Goal: Task Accomplishment & Management: Manage account settings

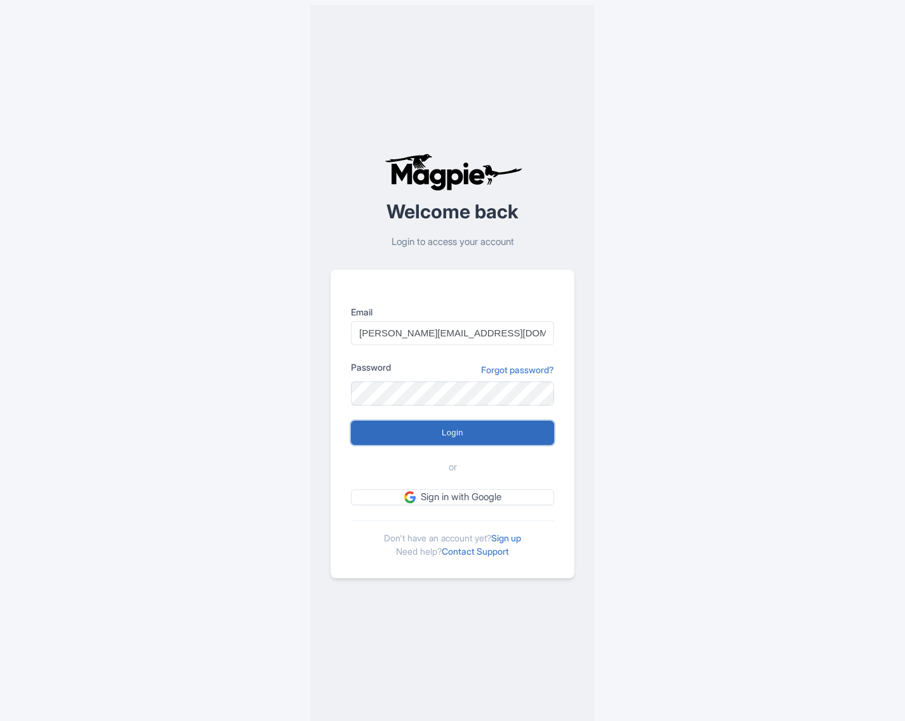
click at [456, 426] on input "Login" at bounding box center [452, 433] width 203 height 24
type input "Logging in..."
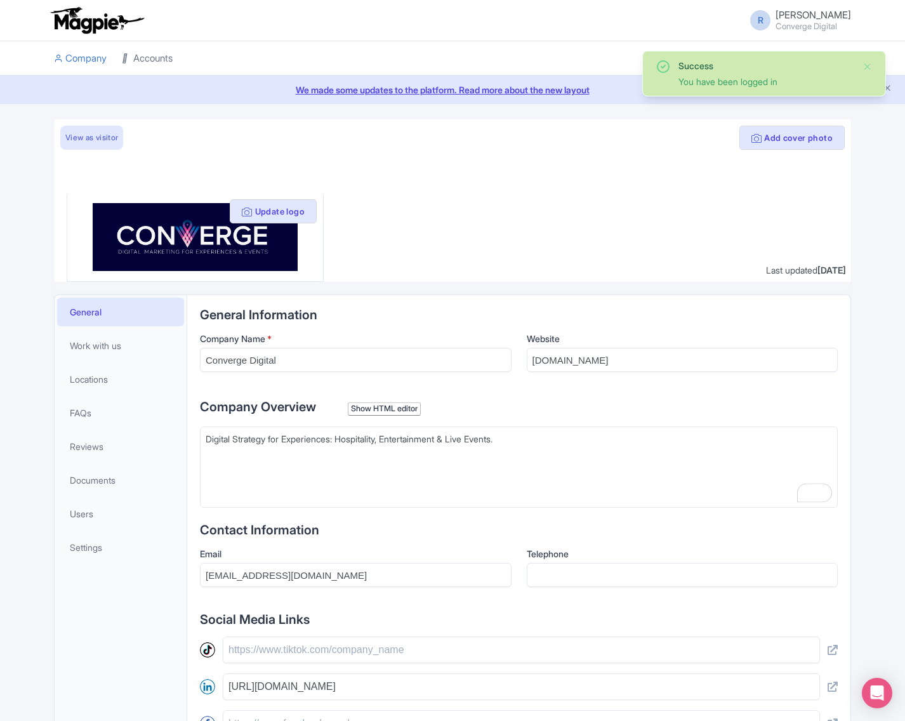
click at [138, 58] on link "Accounts" at bounding box center [147, 58] width 51 height 35
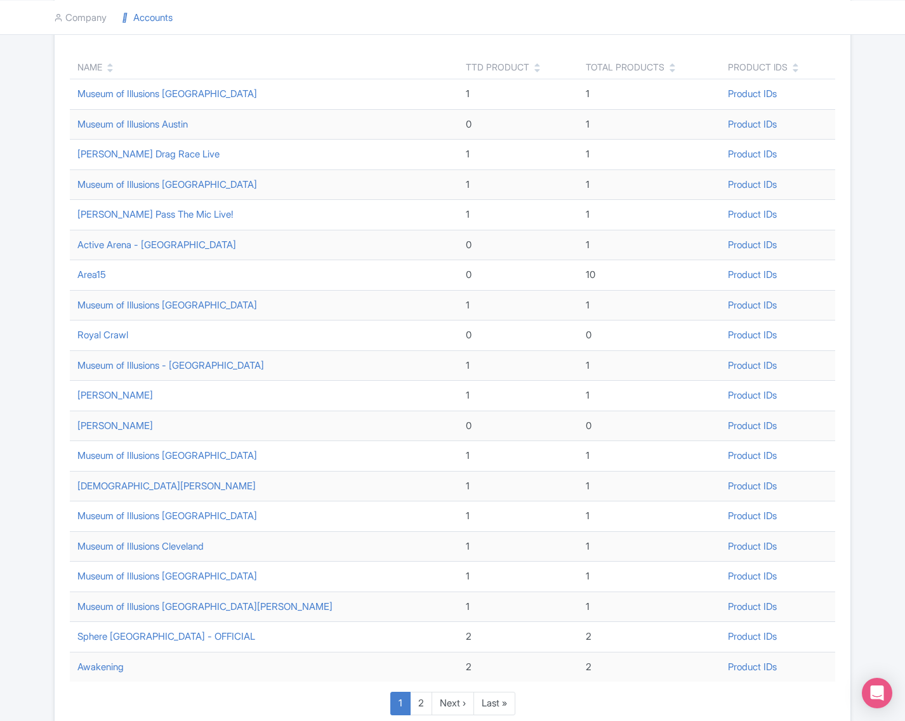
scroll to position [229, 0]
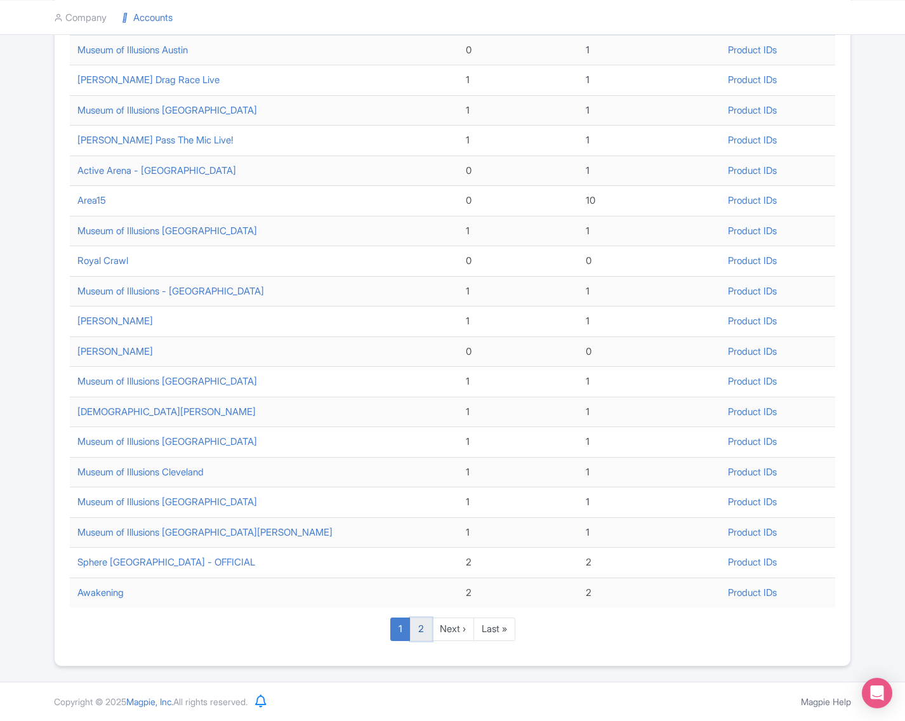
click at [421, 627] on link "2" at bounding box center [421, 628] width 22 height 23
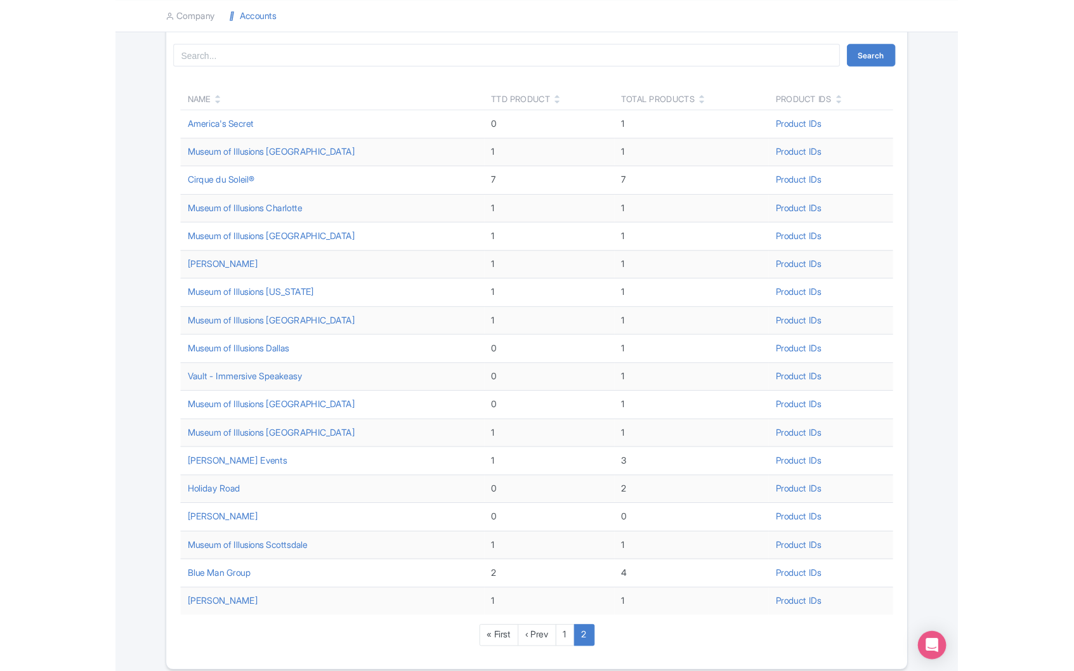
scroll to position [150, 0]
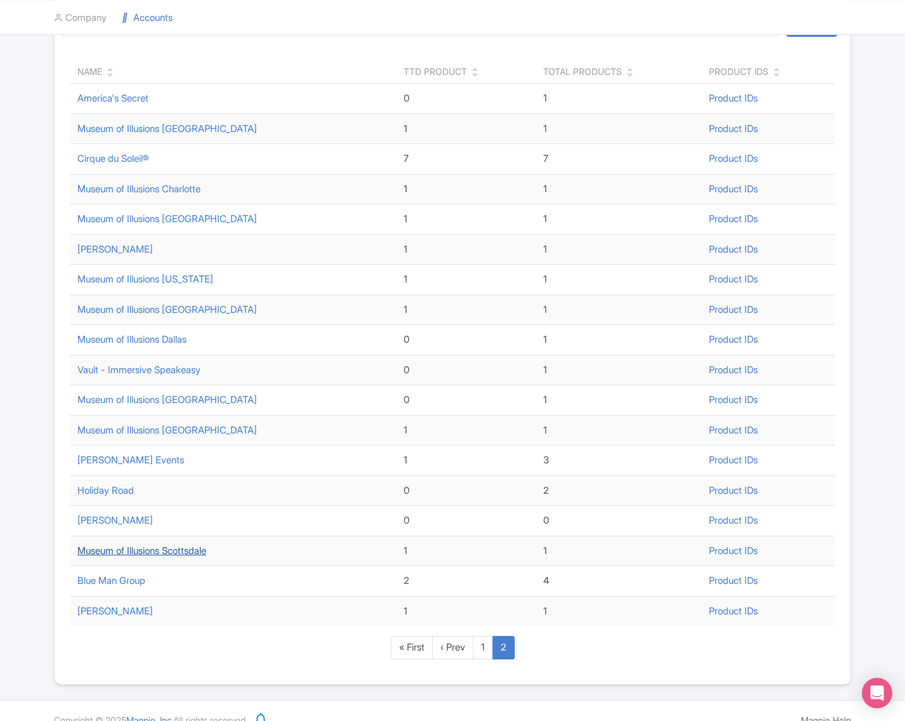
click at [196, 553] on link "Museum of Illusions Scottsdale" at bounding box center [141, 550] width 129 height 12
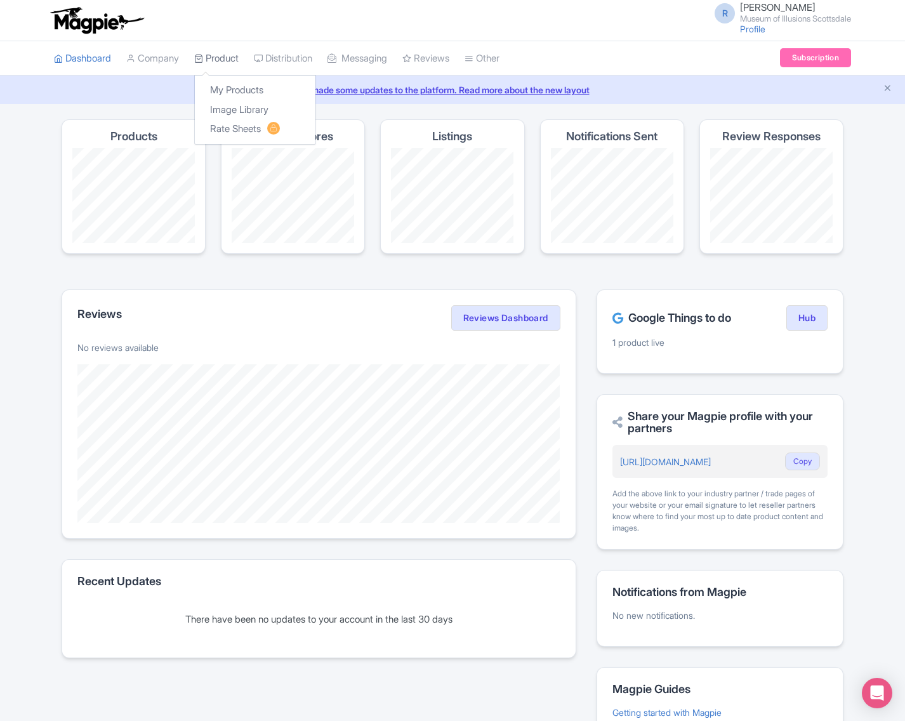
click at [203, 54] on icon at bounding box center [198, 58] width 9 height 9
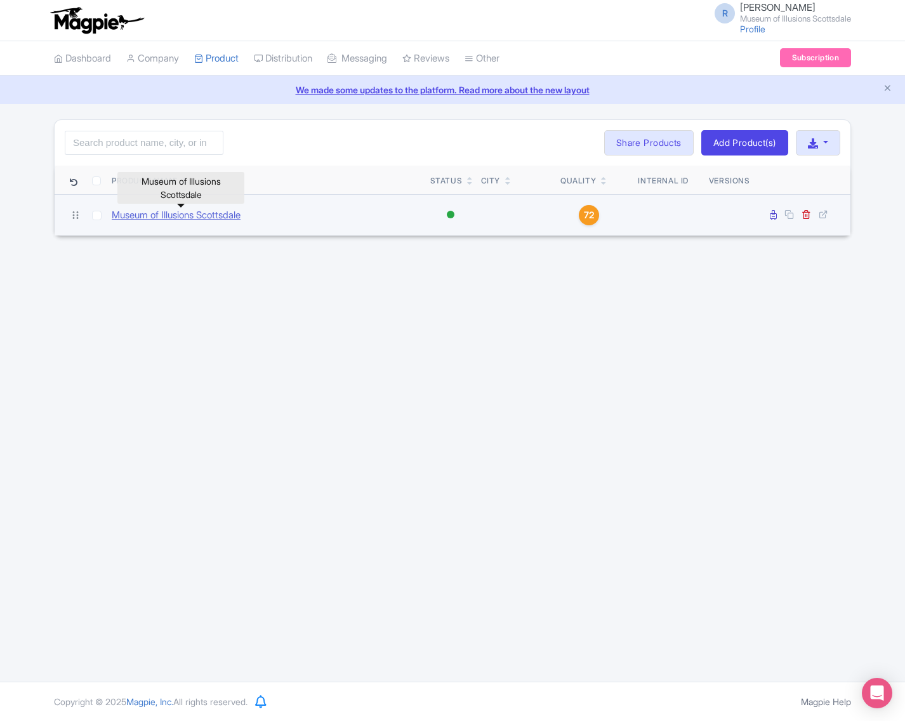
click at [176, 209] on link "Museum of Illusions Scottsdale" at bounding box center [176, 215] width 129 height 15
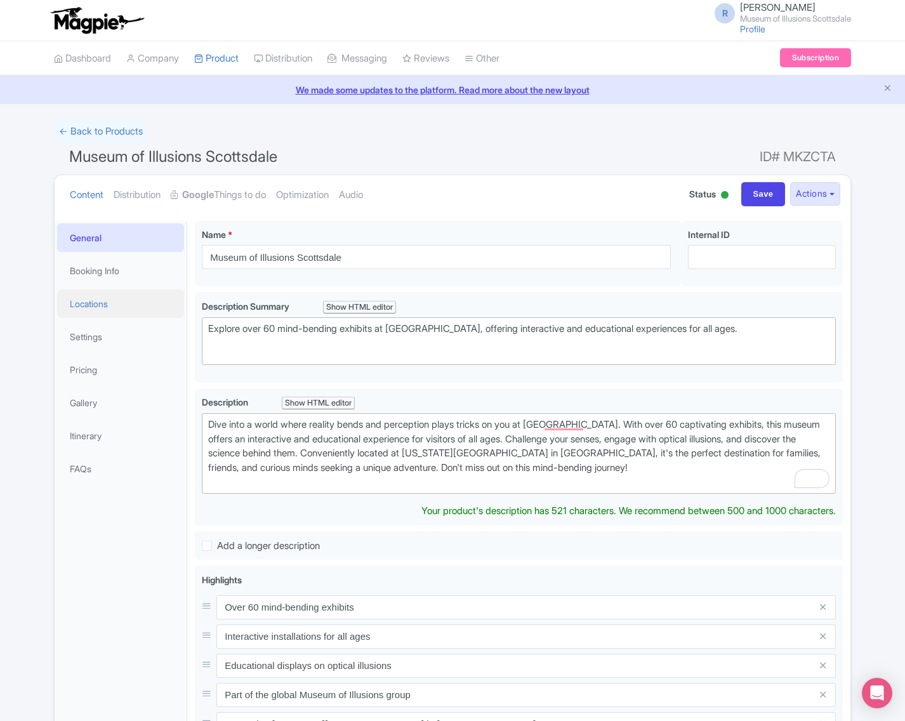
click at [107, 298] on link "Locations" at bounding box center [120, 303] width 127 height 29
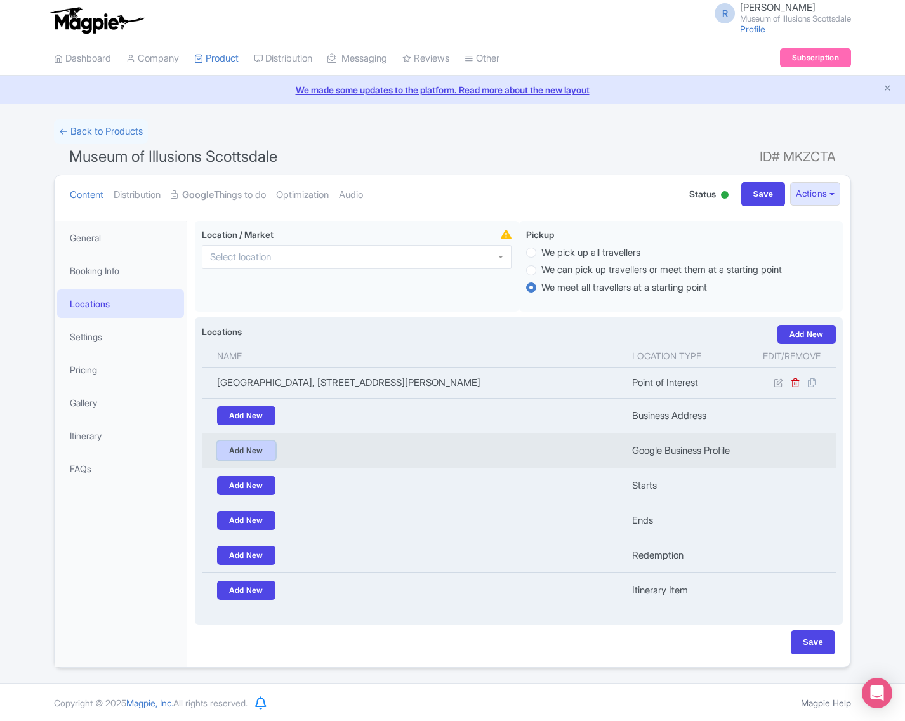
click at [250, 456] on link "Add New" at bounding box center [246, 450] width 58 height 19
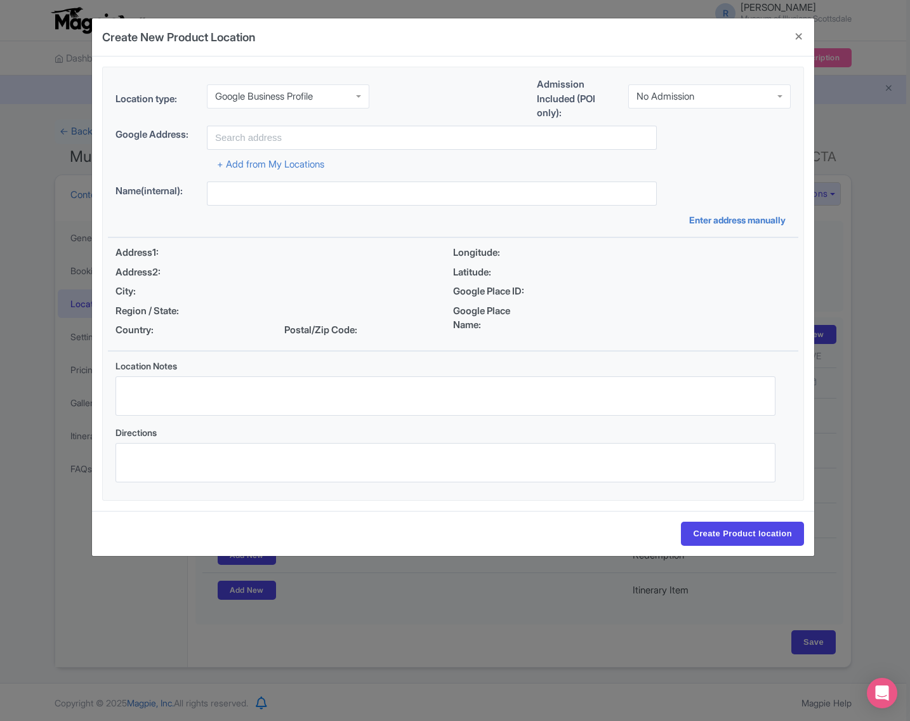
click at [310, 99] on div "Google Business Profile" at bounding box center [264, 96] width 98 height 11
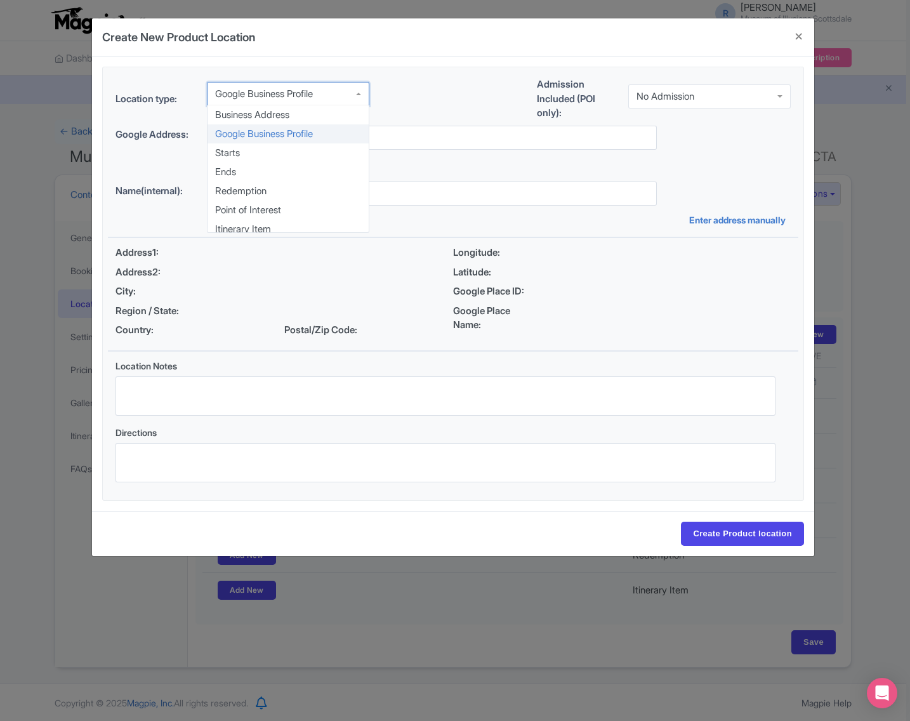
click at [432, 66] on div "Location type: Google Business Profile Google Business Profile Business Address…" at bounding box center [453, 283] width 722 height 454
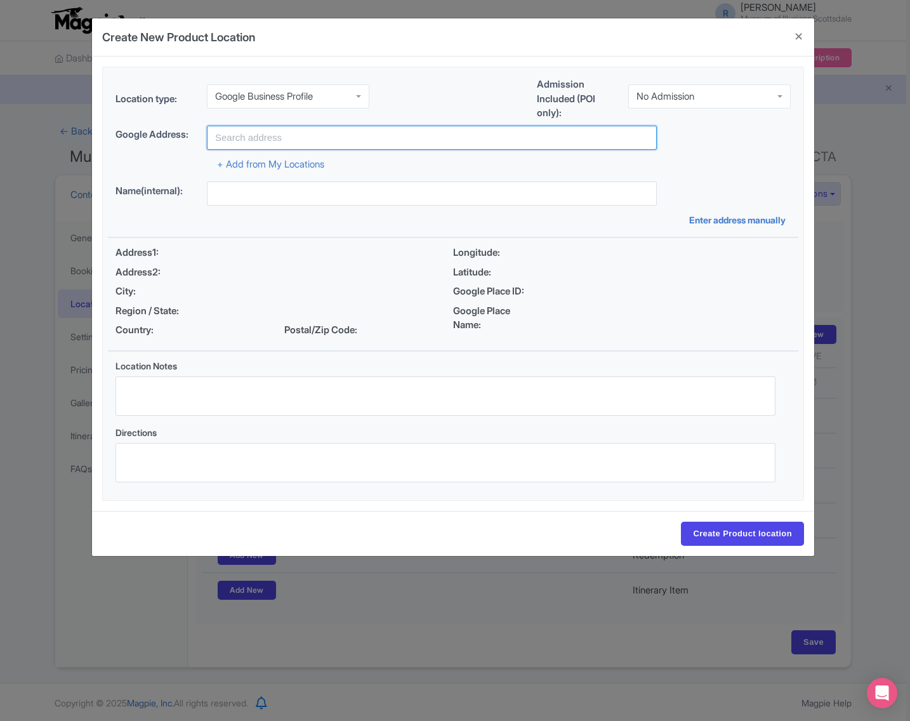
click at [362, 133] on input "text" at bounding box center [432, 138] width 450 height 24
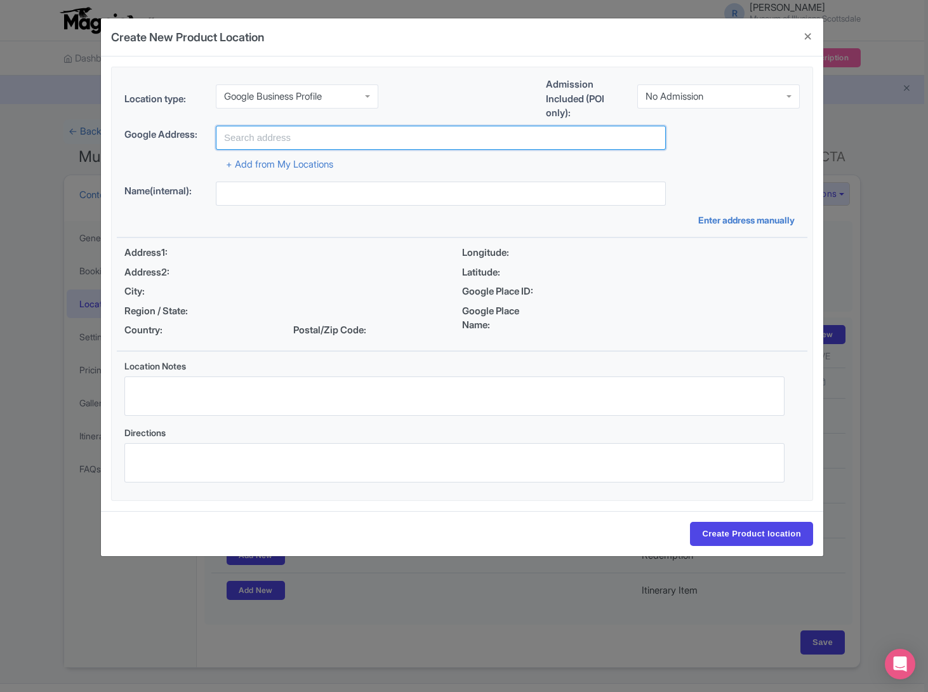
paste input "9500 East Vía de Ventura, Scottsdale, AZ 85256"
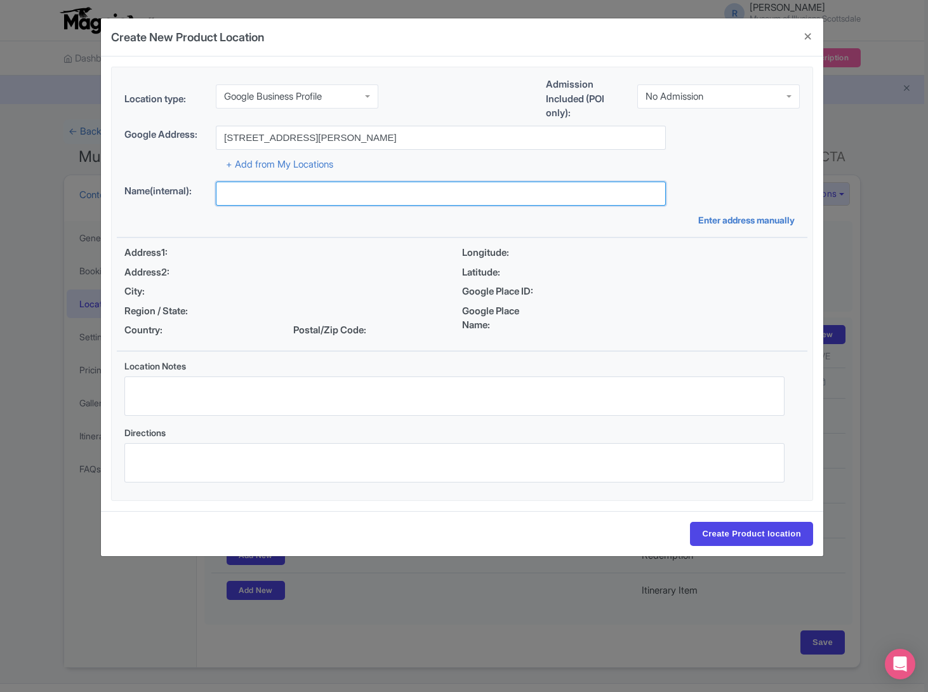
click at [309, 199] on input "text" at bounding box center [441, 193] width 450 height 24
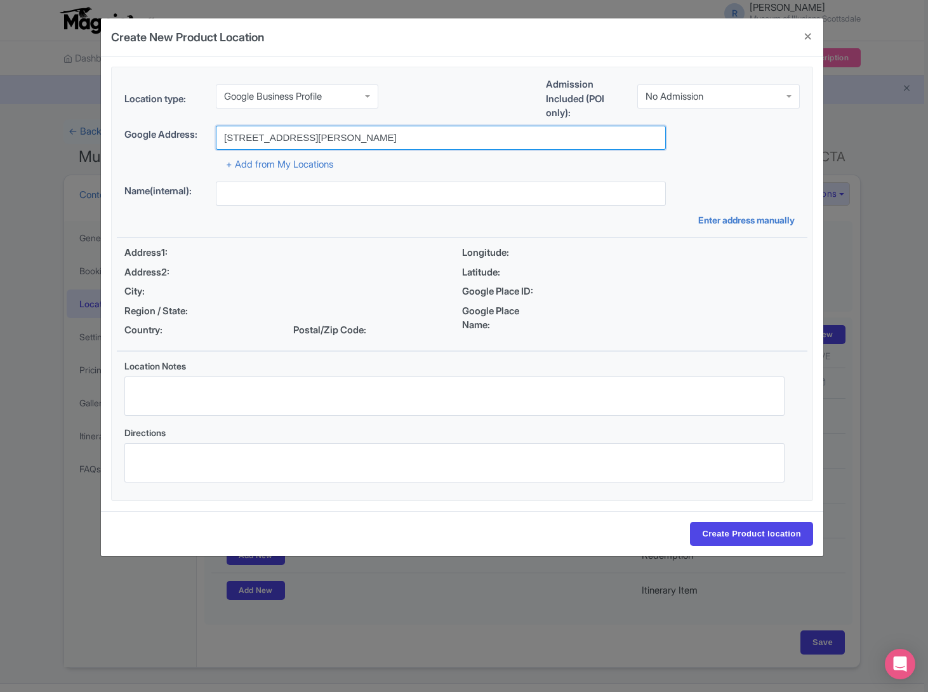
click at [432, 138] on input "9500 East Vía de Ventura, Scottsdale, AZ 85256" at bounding box center [441, 138] width 450 height 24
drag, startPoint x: 331, startPoint y: 138, endPoint x: 495, endPoint y: 138, distance: 163.7
click at [495, 138] on input "9500 East Vía de Ventura, Scottsdale, AZ 85256" at bounding box center [441, 138] width 450 height 24
type input "9500 East Vía de Ventura"
paste input "9500 East Vía de Ventura, Scottsdale, AZ 85256"
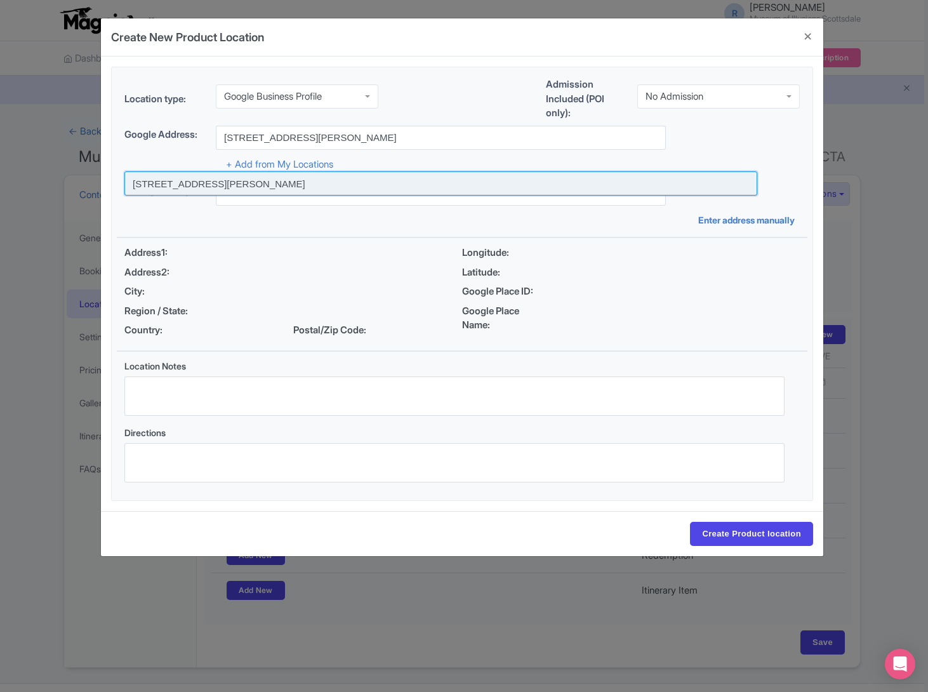
click at [315, 183] on input at bounding box center [440, 183] width 633 height 24
type input "9500 East Vía de Ventura, Scottsdale, AZ 85250, USA"
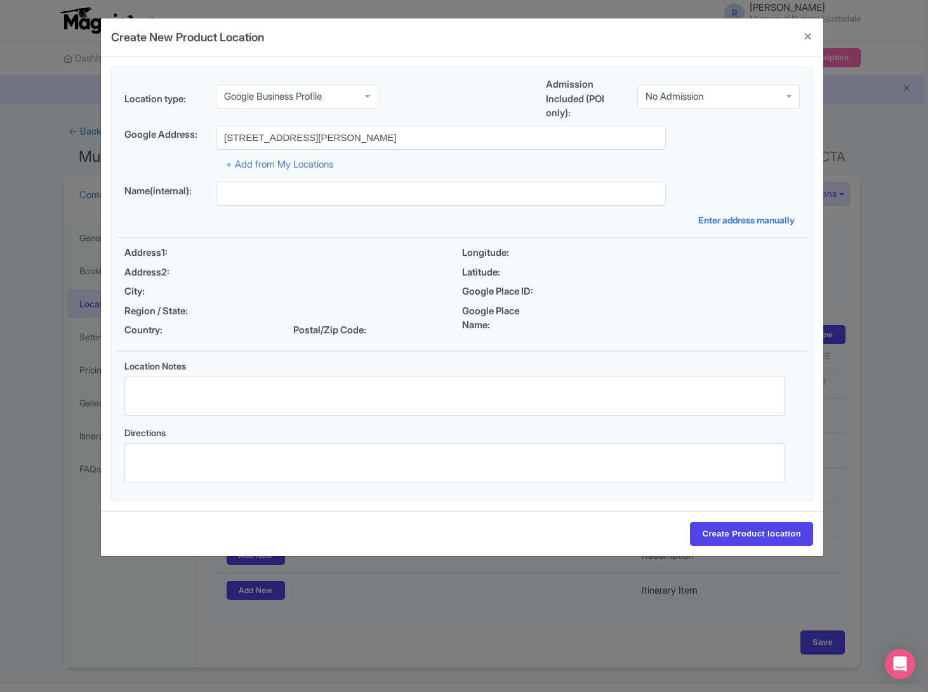
type input "9500 East Vía de Ventura, Scottsdale, AZ 85250, USA"
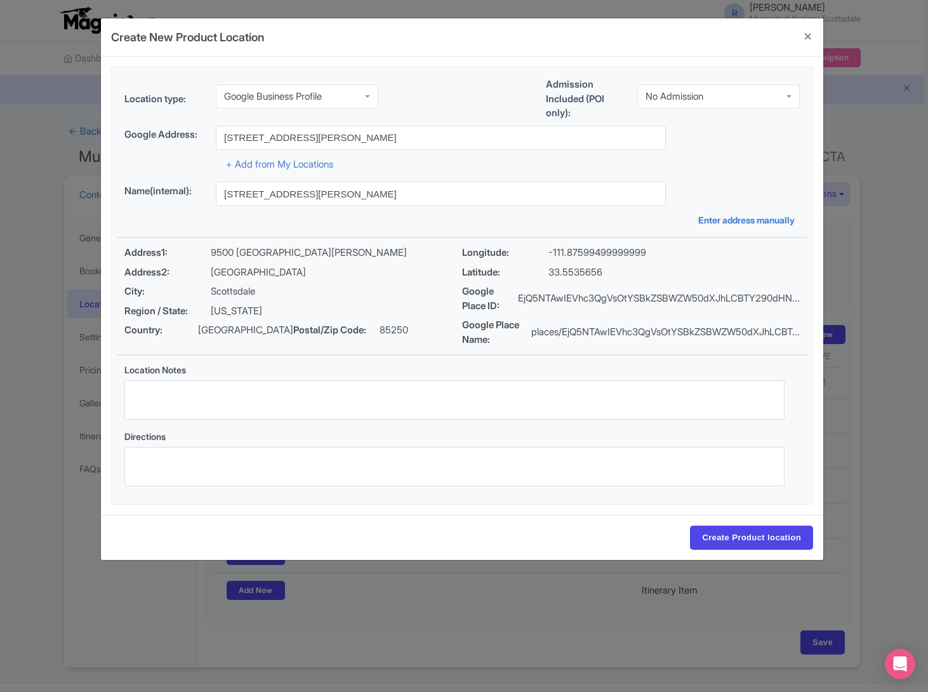
click at [741, 93] on div "No Admission" at bounding box center [718, 96] width 162 height 24
drag, startPoint x: 772, startPoint y: 546, endPoint x: 762, endPoint y: 529, distance: 19.6
click at [772, 546] on input "Create Product location" at bounding box center [751, 537] width 123 height 24
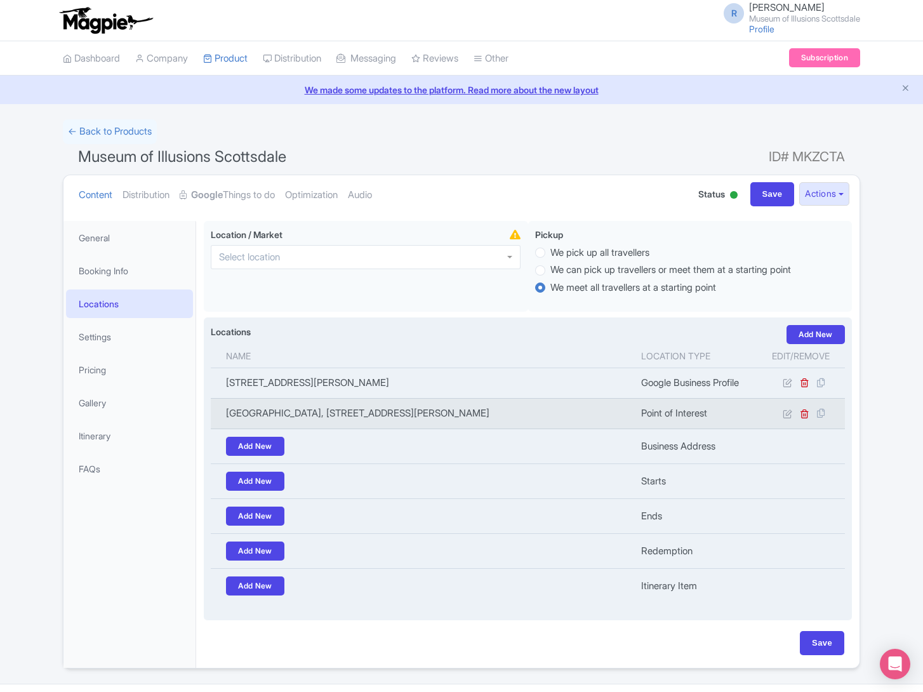
click at [539, 416] on td "[GEOGRAPHIC_DATA], [STREET_ADDRESS][PERSON_NAME]" at bounding box center [422, 413] width 423 height 30
copy tr "[GEOGRAPHIC_DATA], [STREET_ADDRESS][PERSON_NAME]"
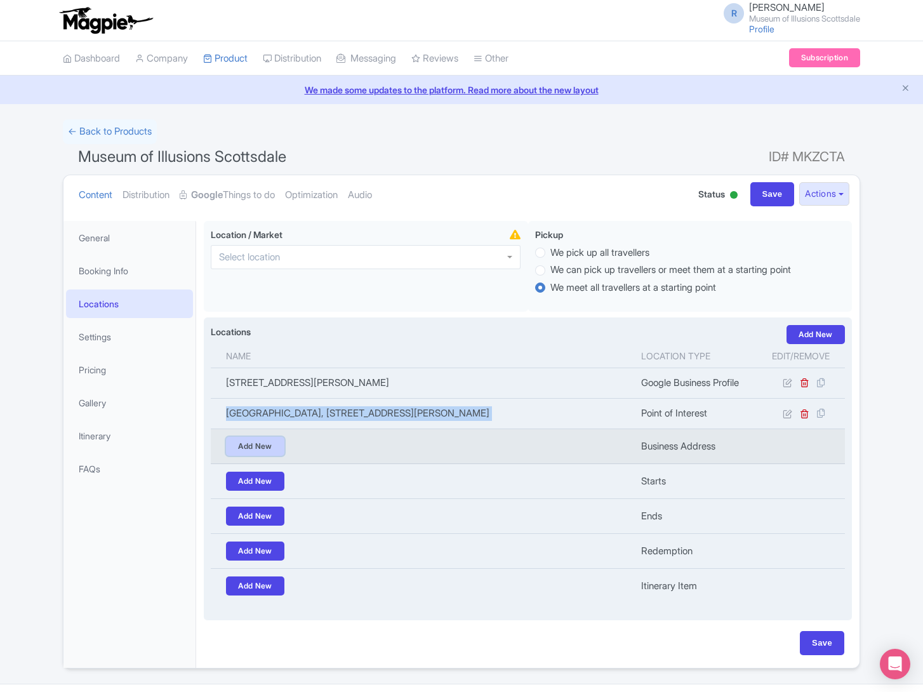
click at [261, 449] on link "Add New" at bounding box center [255, 446] width 58 height 19
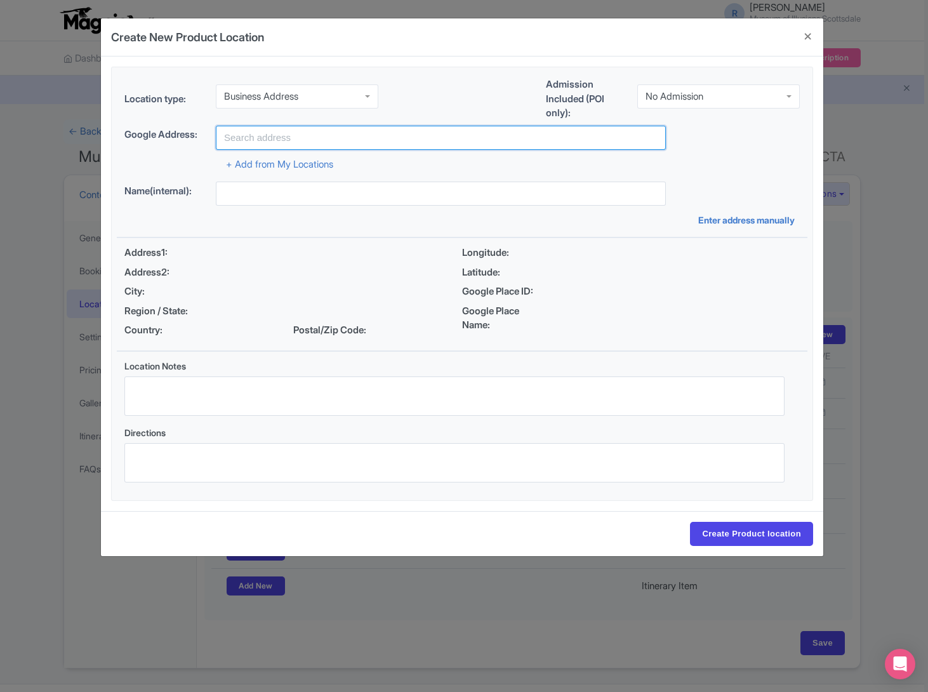
click at [341, 147] on input "text" at bounding box center [441, 138] width 450 height 24
type input "v"
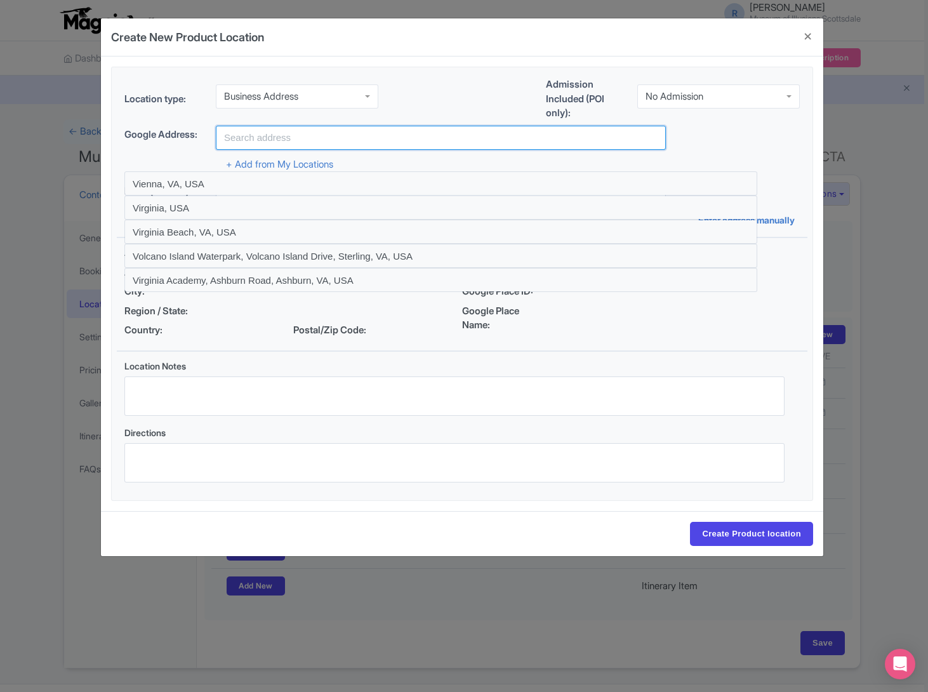
paste input "[GEOGRAPHIC_DATA], [STREET_ADDRESS][PERSON_NAME]"
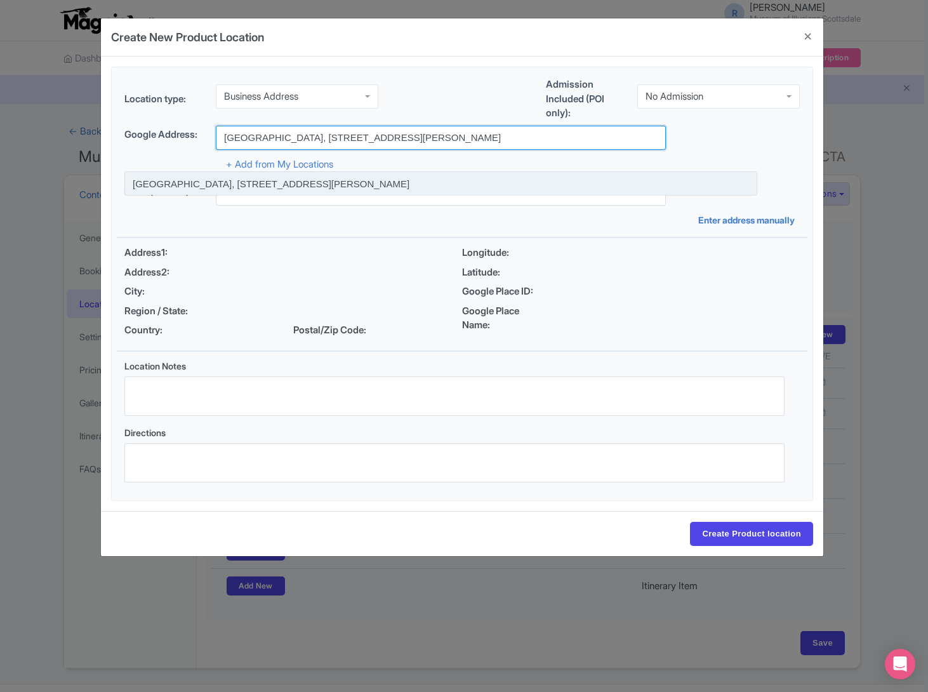
type input "[GEOGRAPHIC_DATA], [STREET_ADDRESS][PERSON_NAME]"
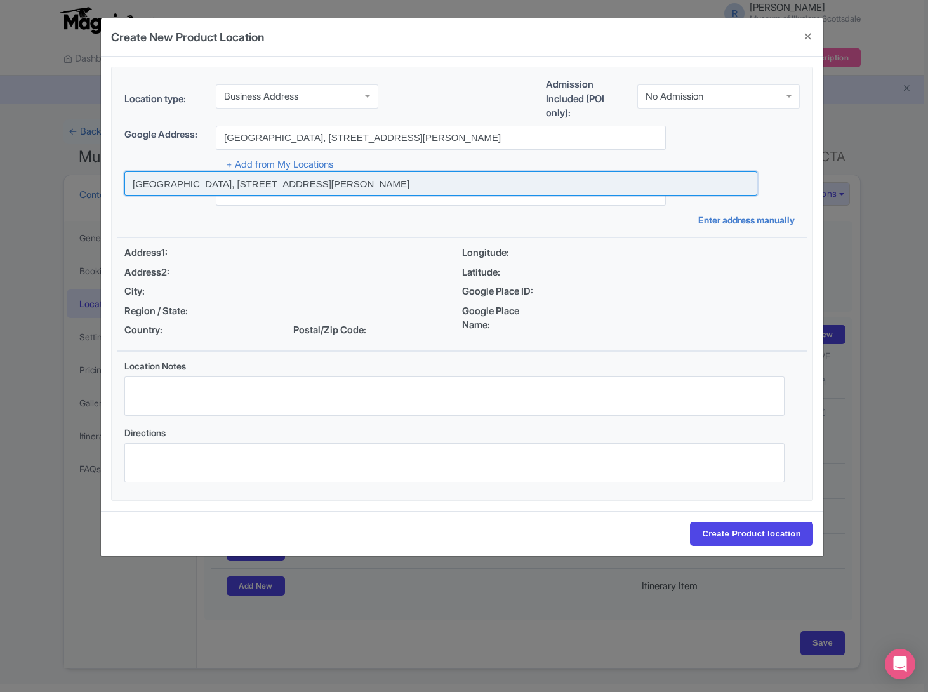
click at [423, 179] on input at bounding box center [440, 183] width 633 height 24
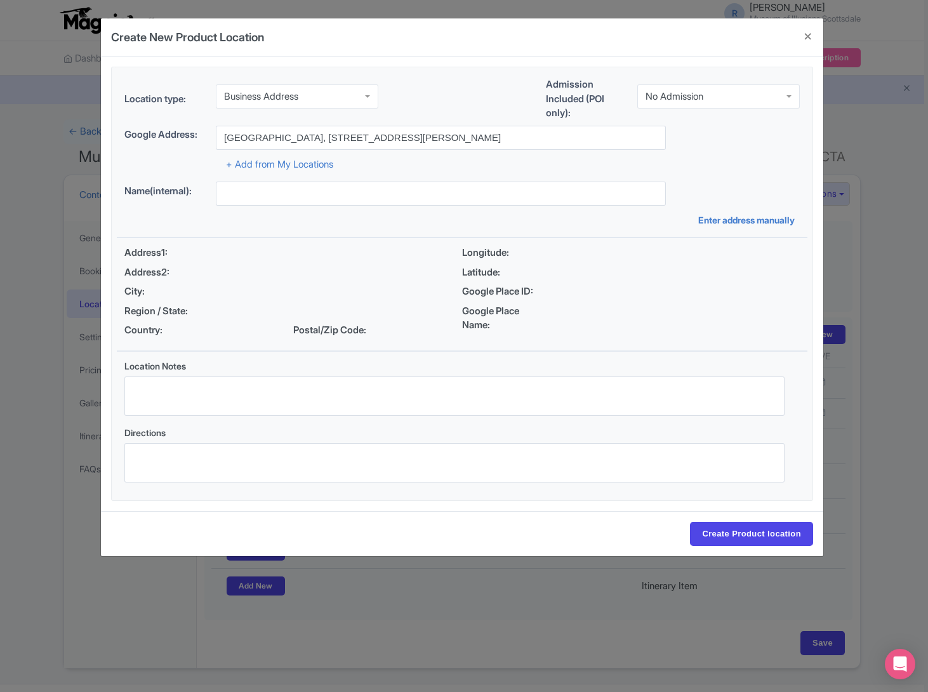
type input "[GEOGRAPHIC_DATA], [STREET_ADDRESS][PERSON_NAME]"
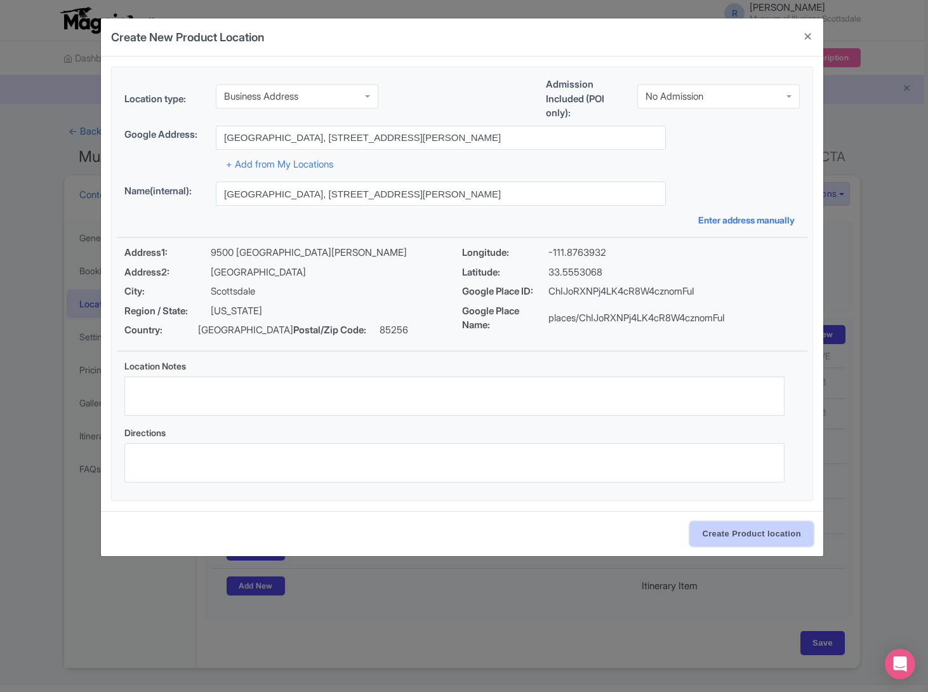
click at [748, 543] on input "Create Product location" at bounding box center [751, 534] width 123 height 24
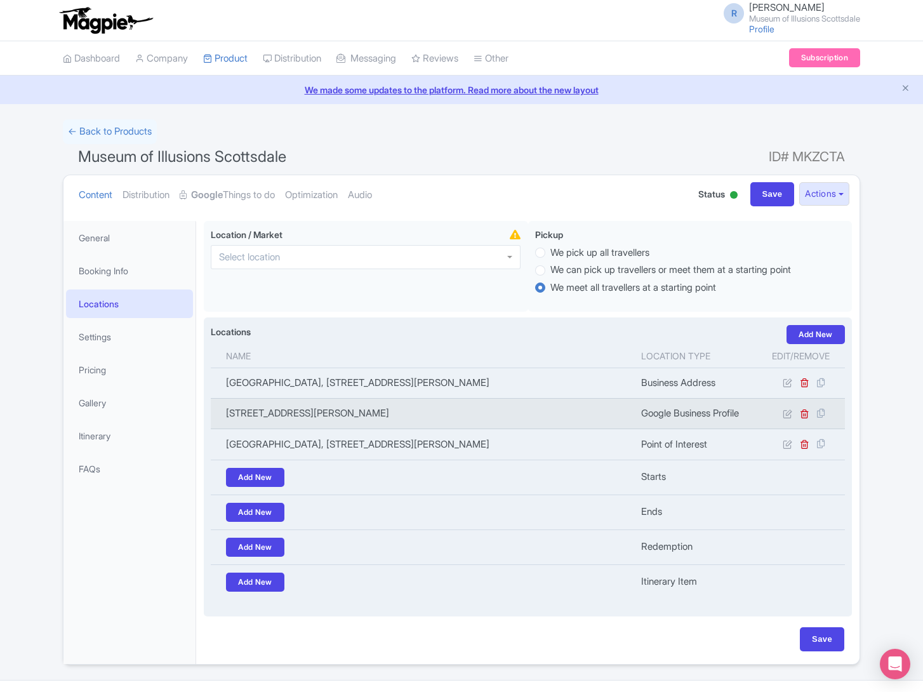
click at [781, 413] on td at bounding box center [800, 413] width 88 height 30
click at [785, 415] on icon at bounding box center [787, 414] width 10 height 10
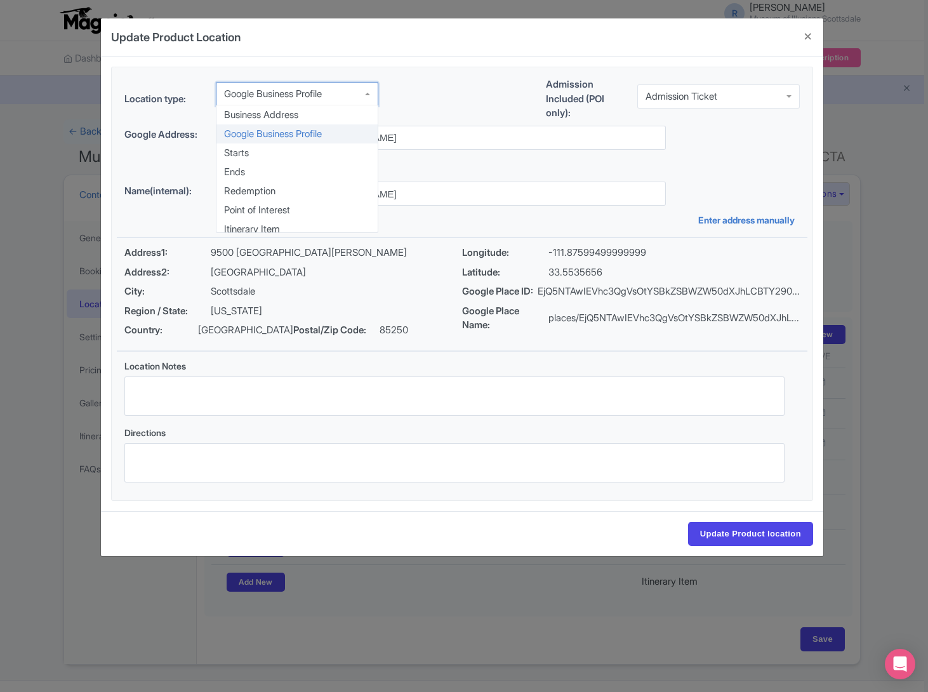
click at [325, 100] on div "Google Business Profile" at bounding box center [297, 94] width 162 height 24
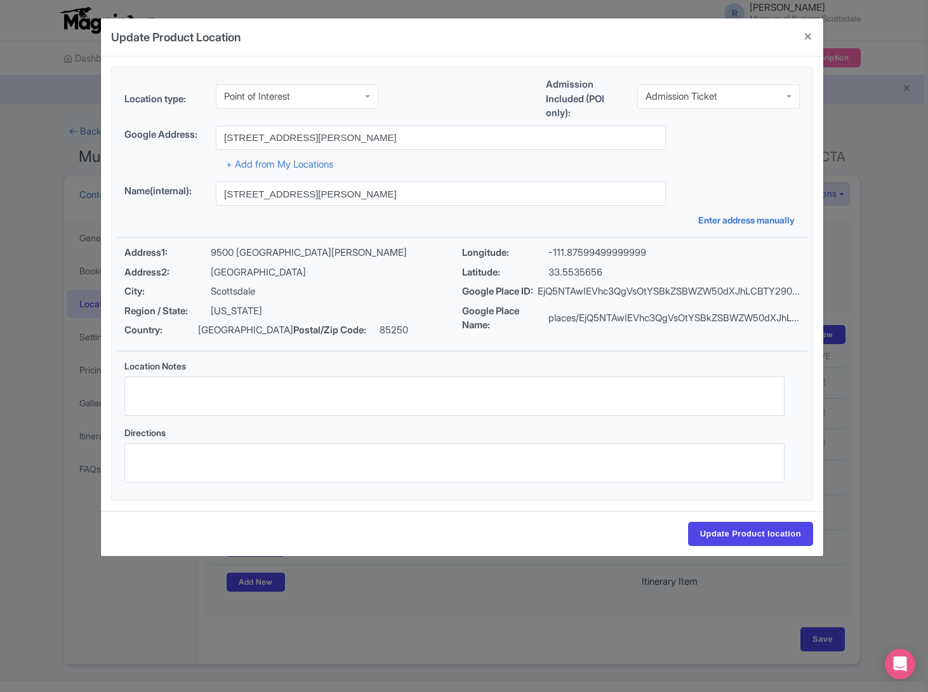
click at [0, 0] on div at bounding box center [0, 0] width 0 height 0
click at [374, 143] on input "9500 East Vía de Ventura, Scottsdale, AZ 85250, USA" at bounding box center [441, 138] width 450 height 24
click at [330, 138] on input "text" at bounding box center [441, 138] width 450 height 24
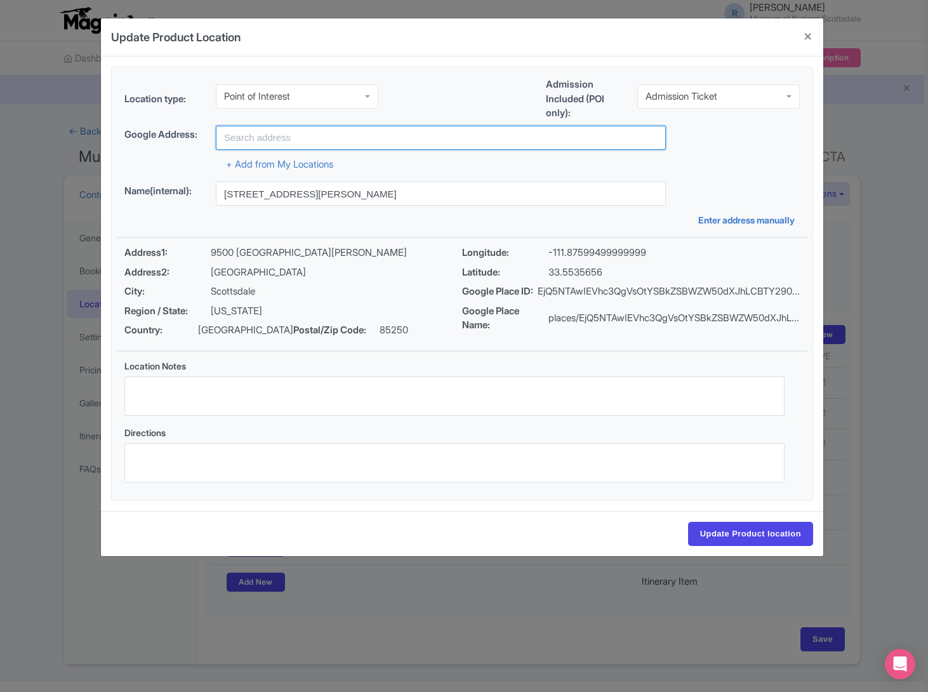
paste input "9500 East Vía de Ventura, Scottsdale, AZ 85256"
click at [221, 139] on input "9500 East Vía de Ventura, Scottsdale, AZ 85256" at bounding box center [441, 138] width 450 height 24
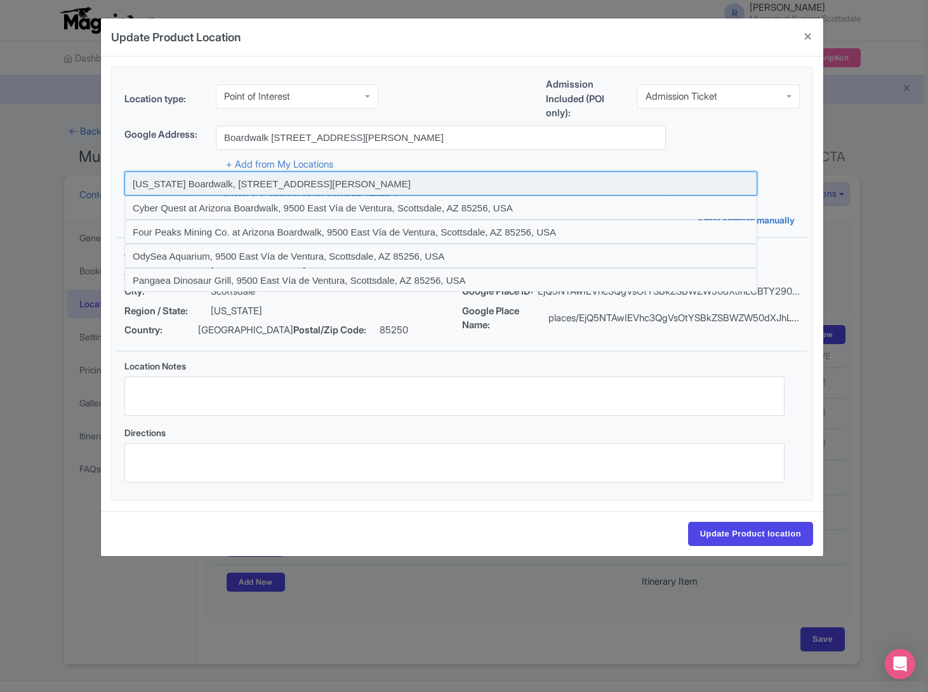
click at [216, 183] on input at bounding box center [440, 183] width 633 height 24
type input "[US_STATE] Boardwalk, [STREET_ADDRESS][PERSON_NAME]"
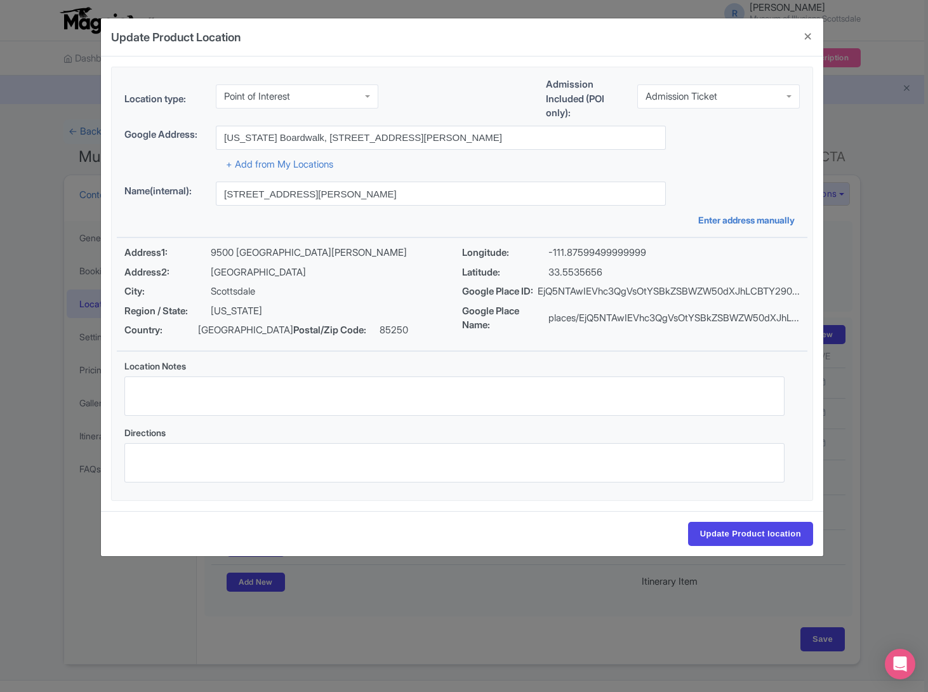
type input "[US_STATE] Boardwalk, [STREET_ADDRESS][PERSON_NAME]"
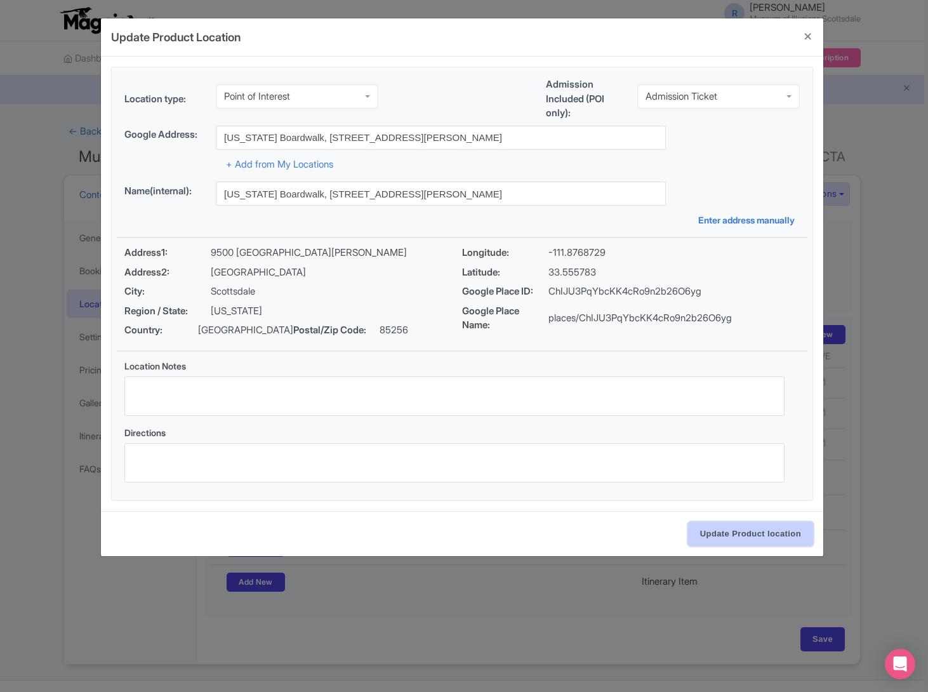
click at [769, 535] on input "Update Product location" at bounding box center [750, 534] width 125 height 24
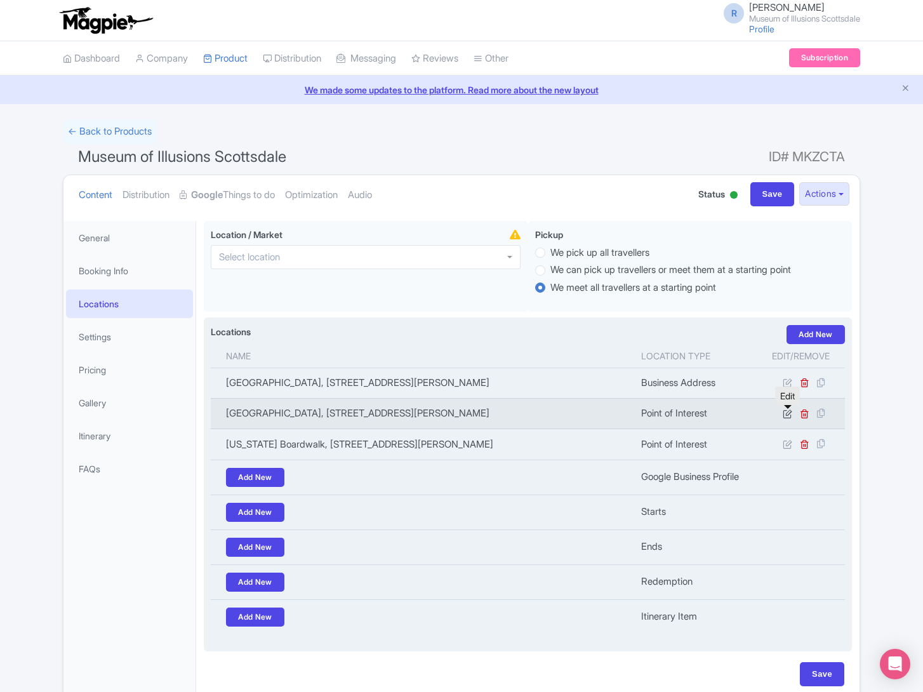
click at [792, 416] on link at bounding box center [788, 413] width 12 height 12
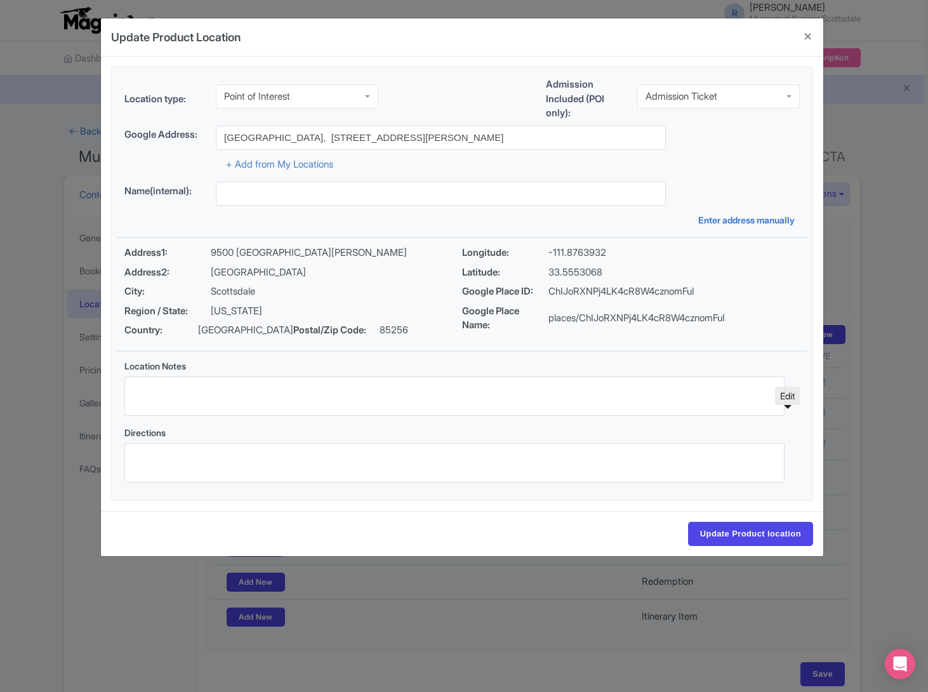
click at [320, 90] on div "Point of Interest" at bounding box center [297, 96] width 162 height 24
click at [799, 535] on input "Update Product location" at bounding box center [750, 534] width 125 height 24
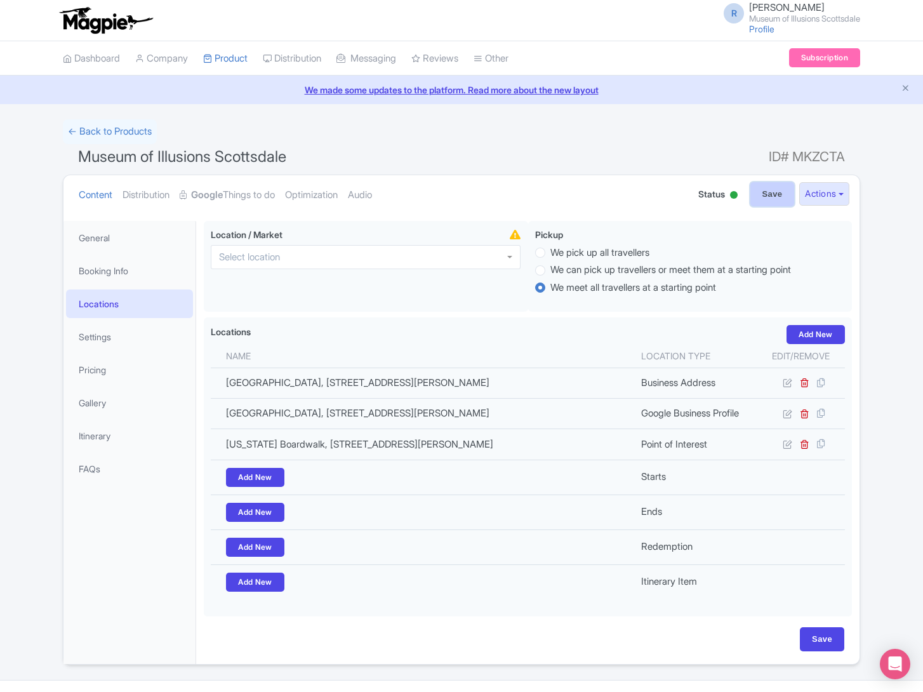
click at [759, 185] on input "Save" at bounding box center [772, 194] width 44 height 24
type input "Update Product"
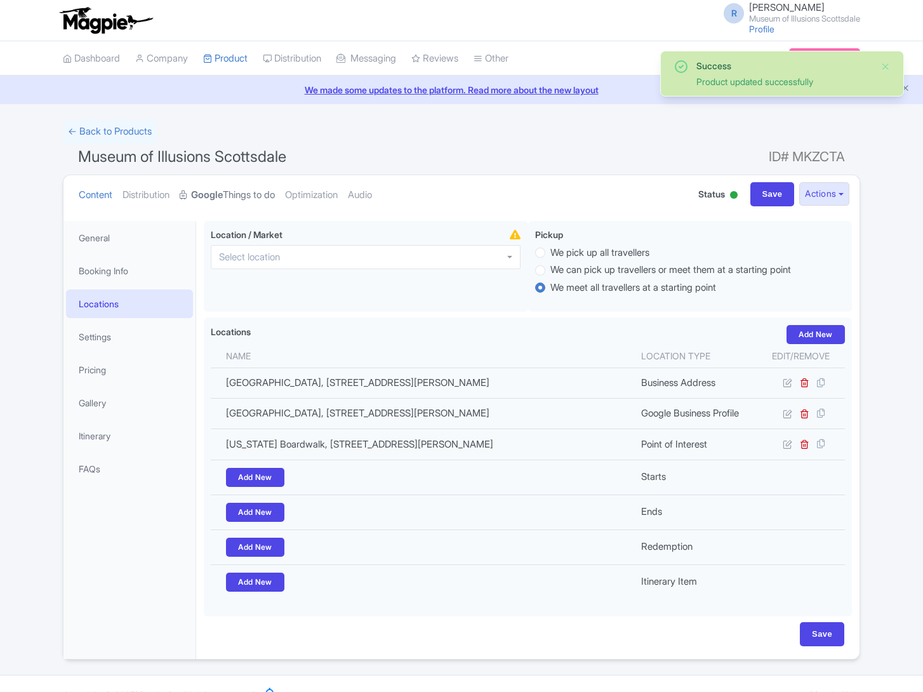
scroll to position [24, 0]
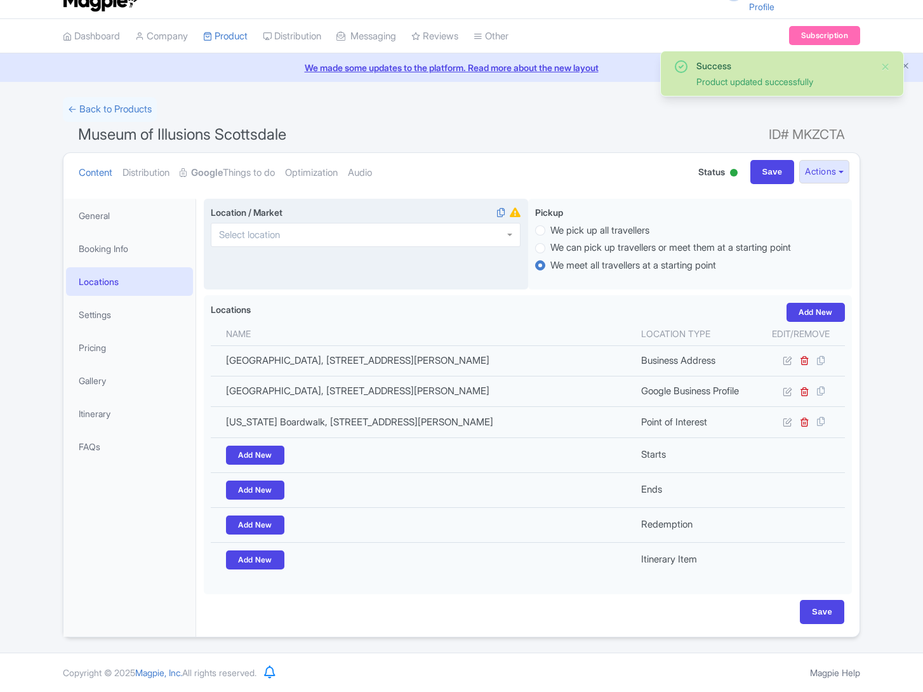
click at [254, 237] on input "Location / Market i" at bounding box center [253, 234] width 69 height 11
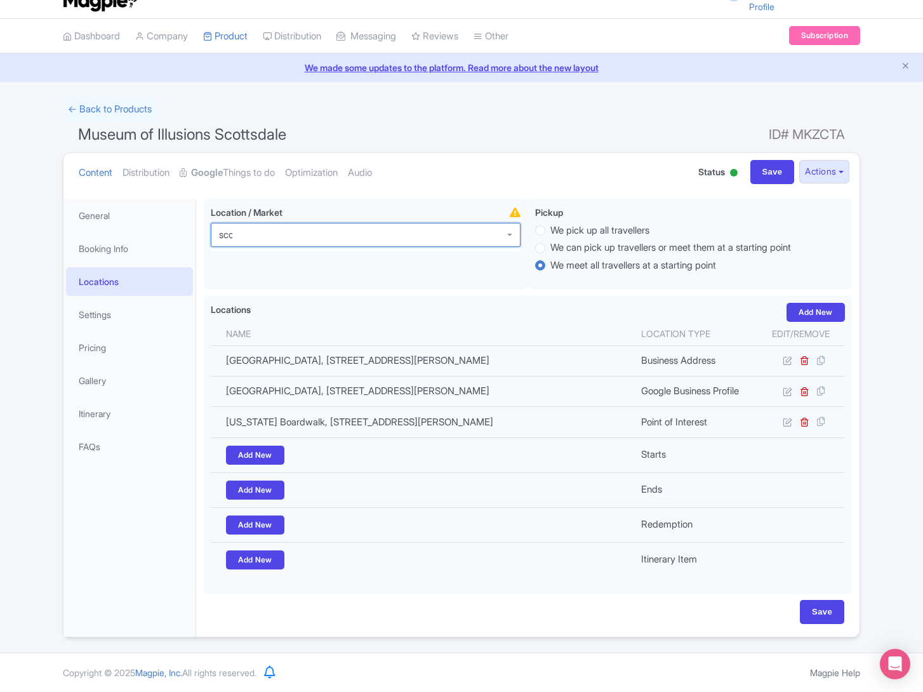
scroll to position [0, 0]
type input "scottsdale"
click at [753, 175] on input "Save" at bounding box center [772, 172] width 44 height 24
type input "Saving..."
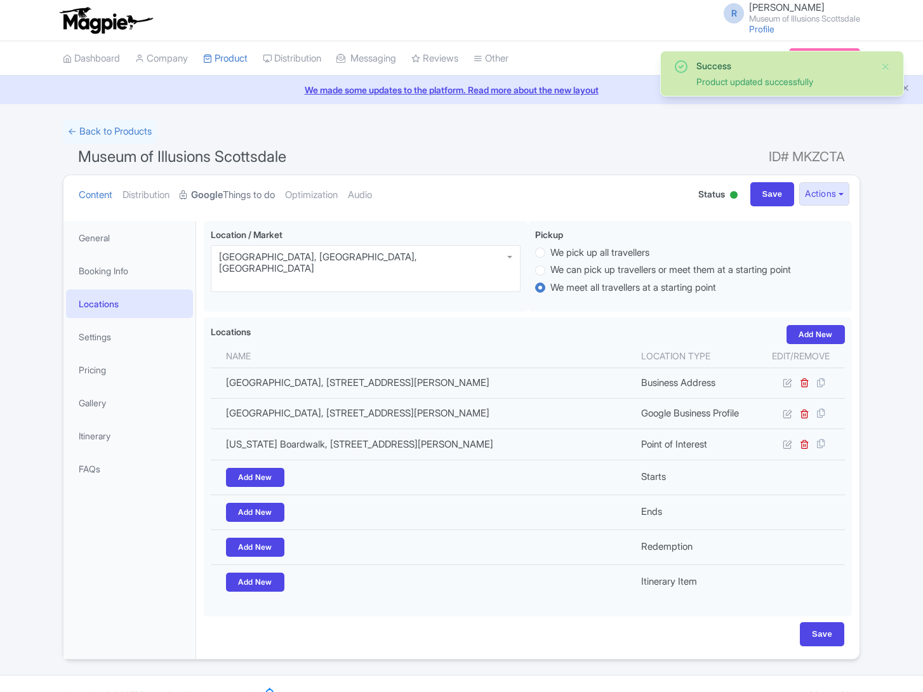
scroll to position [24, 0]
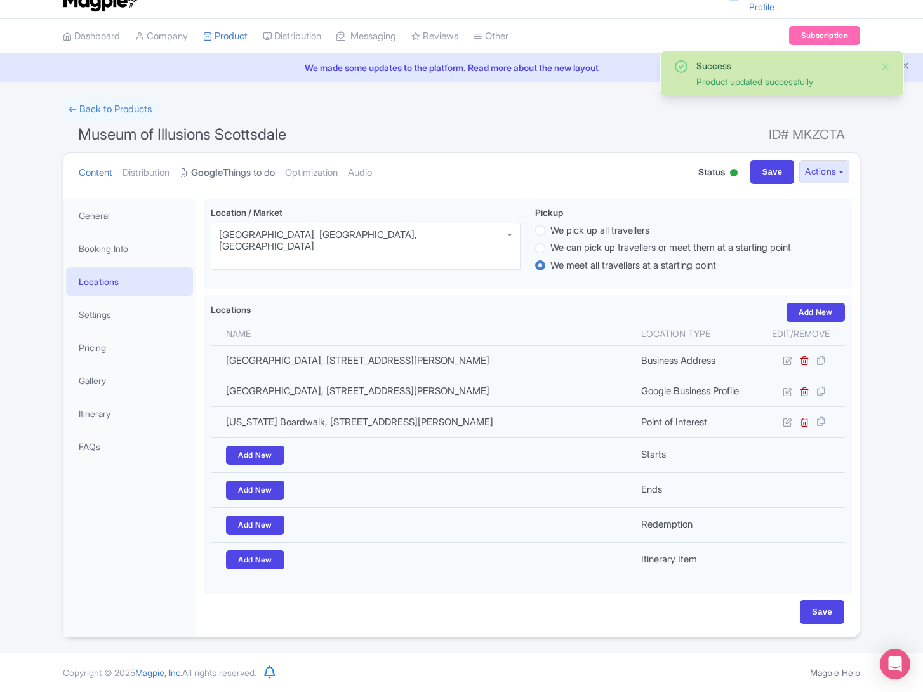
click at [246, 175] on link "Google Things to do" at bounding box center [227, 173] width 95 height 40
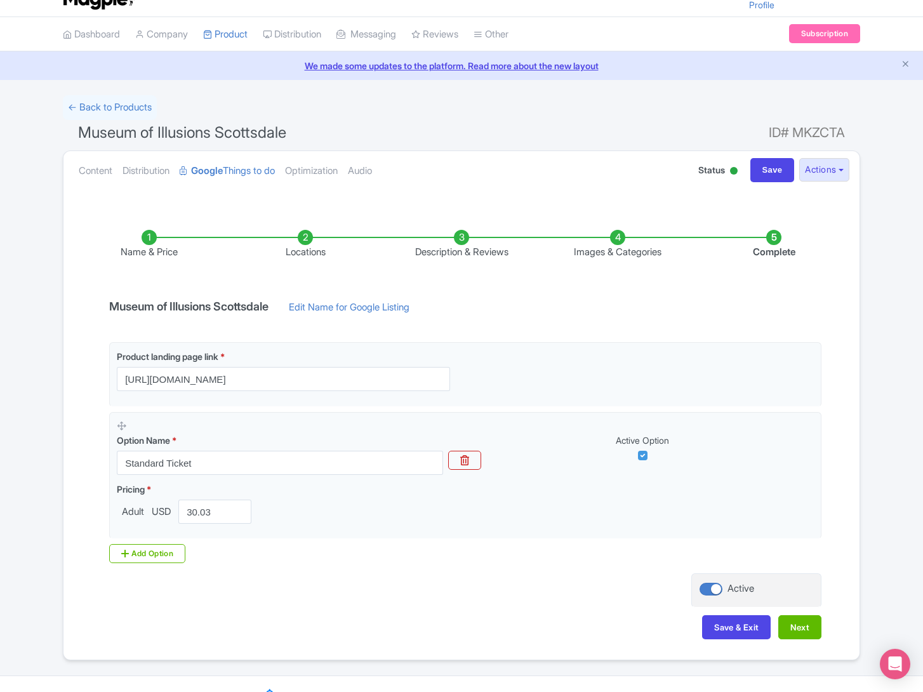
click at [303, 244] on li "Locations" at bounding box center [305, 245] width 156 height 30
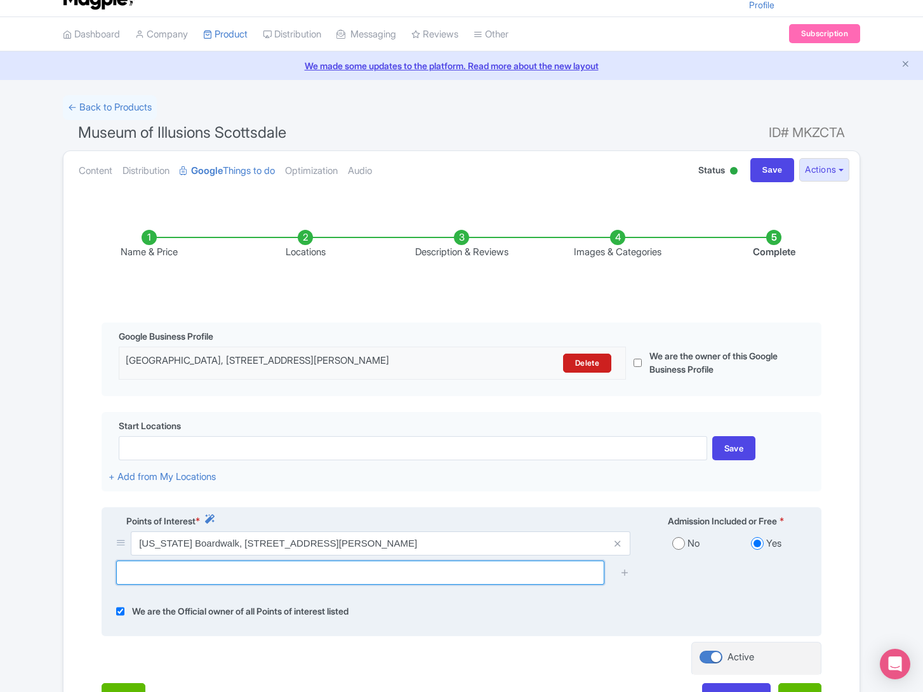
click at [241, 583] on input "text" at bounding box center [360, 572] width 488 height 24
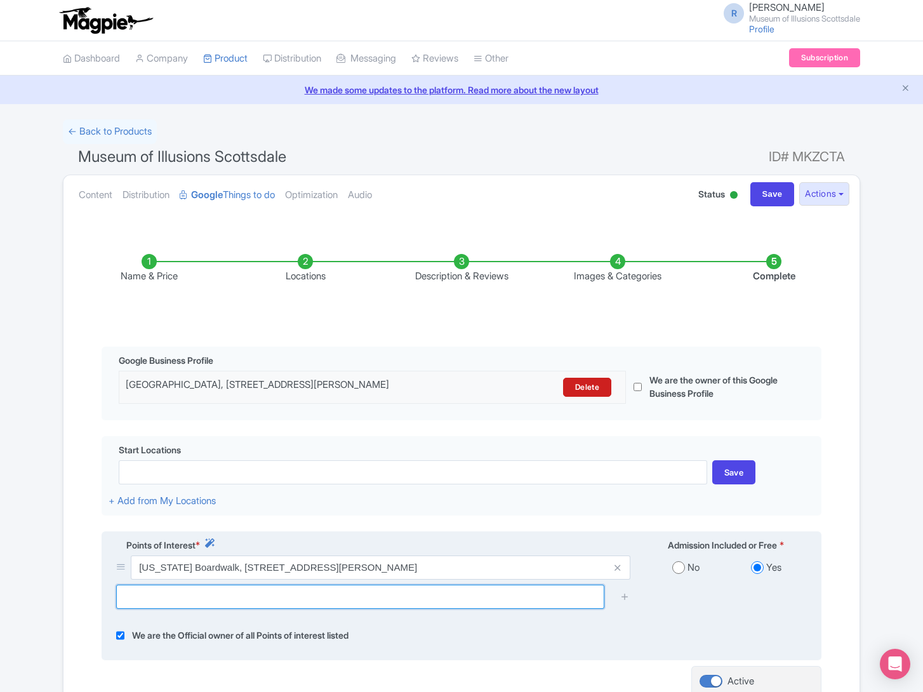
scroll to position [144, 0]
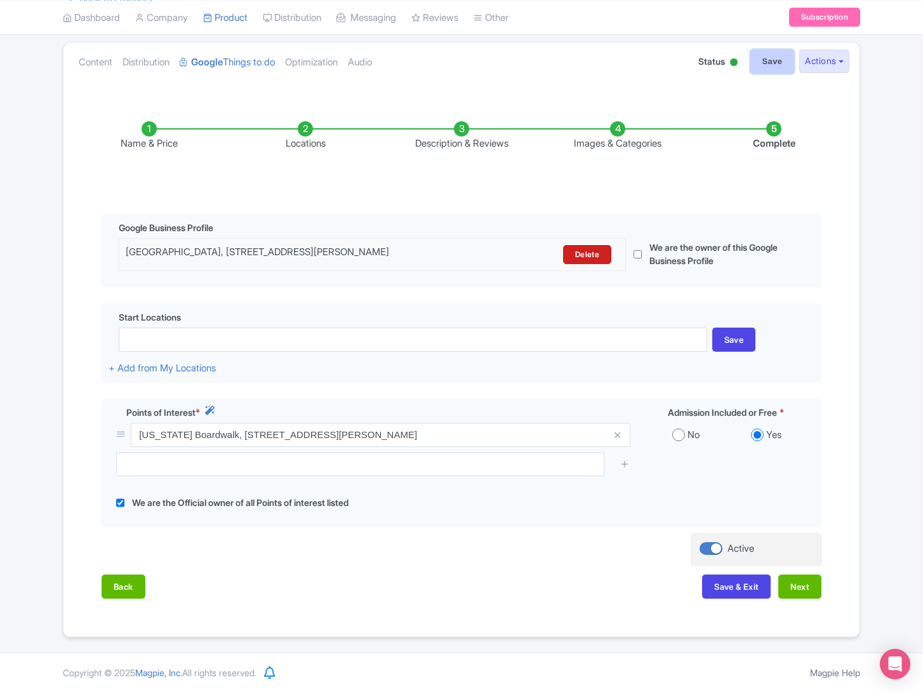
click at [751, 50] on input "Save" at bounding box center [772, 61] width 44 height 24
type input "Saving..."
